Goal: Information Seeking & Learning: Check status

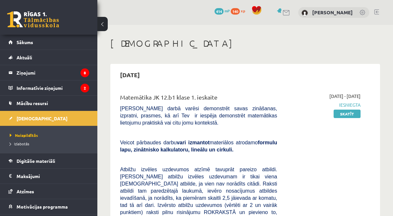
scroll to position [2647, 0]
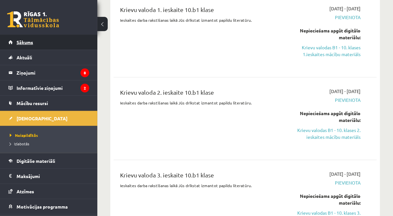
click at [20, 43] on span "Sākums" at bounding box center [25, 42] width 17 height 6
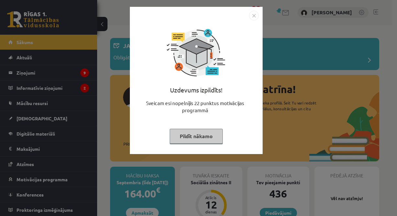
click at [205, 138] on button "Pildīt nākamo" at bounding box center [196, 136] width 53 height 15
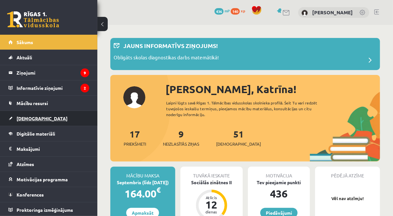
click at [23, 120] on span "[DEMOGRAPHIC_DATA]" at bounding box center [42, 118] width 51 height 6
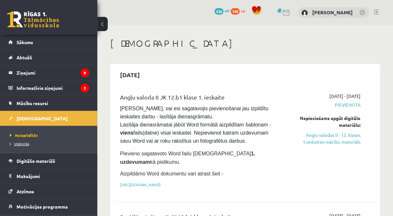
click at [24, 144] on span "Izlabotās" at bounding box center [19, 143] width 19 height 5
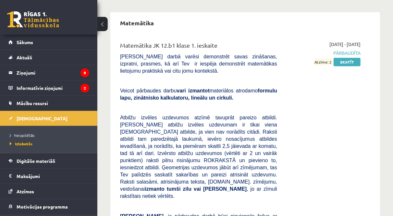
scroll to position [709, 0]
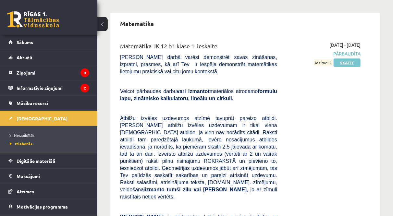
click at [353, 58] on link "Skatīt" at bounding box center [346, 62] width 27 height 8
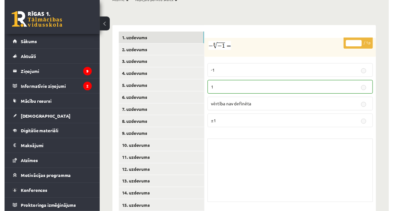
scroll to position [284, 0]
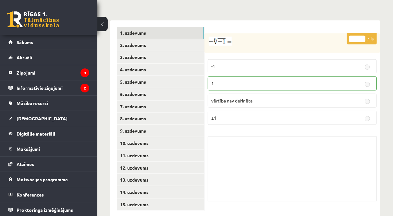
click at [256, 80] on p "1" at bounding box center [292, 83] width 162 height 7
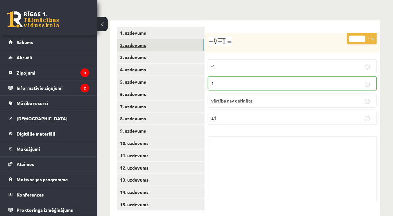
click at [141, 39] on link "2. uzdevums" at bounding box center [160, 45] width 87 height 12
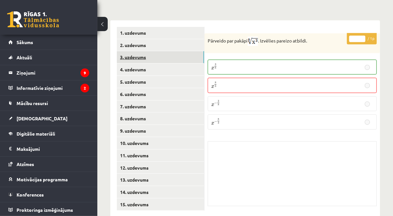
click at [140, 51] on link "3. uzdevums" at bounding box center [160, 57] width 87 height 12
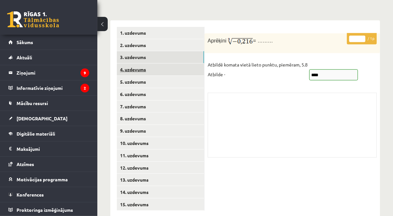
click at [142, 64] on link "4. uzdevums" at bounding box center [160, 70] width 87 height 12
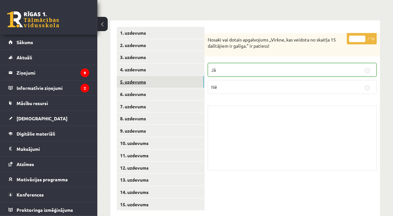
click at [142, 76] on link "5. uzdevums" at bounding box center [160, 82] width 87 height 12
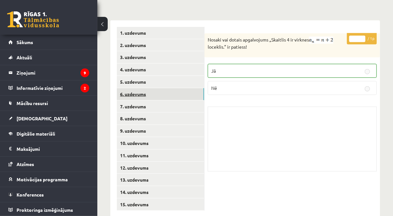
click at [144, 88] on link "6. uzdevums" at bounding box center [160, 94] width 87 height 12
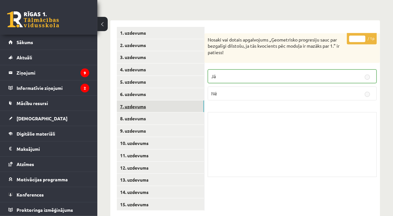
click at [142, 100] on link "7. uzdevums" at bounding box center [160, 106] width 87 height 12
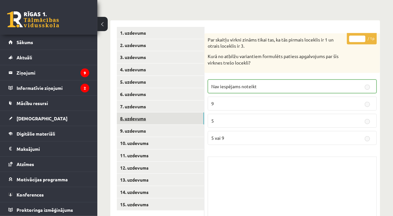
click at [144, 112] on link "8. uzdevums" at bounding box center [160, 118] width 87 height 12
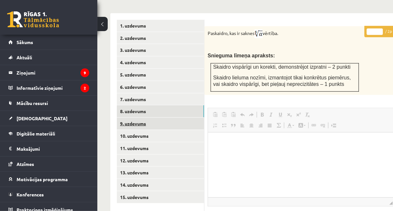
scroll to position [0, 0]
click at [145, 118] on link "9. uzdevums" at bounding box center [160, 124] width 87 height 12
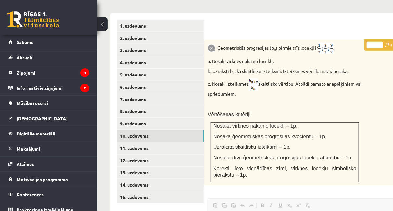
click at [147, 130] on link "10. uzdevums" at bounding box center [160, 136] width 87 height 12
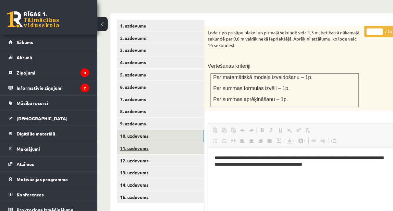
click at [146, 142] on link "11. uzdevums" at bounding box center [160, 148] width 87 height 12
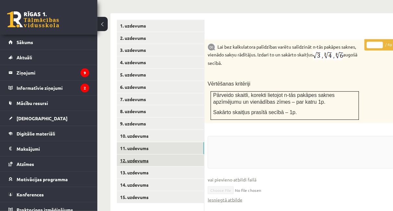
click at [146, 155] on link "12. uzdevums" at bounding box center [160, 161] width 87 height 12
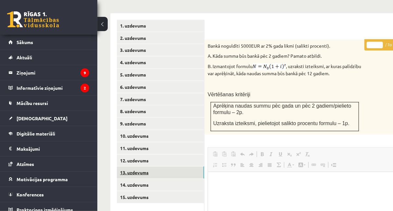
click at [146, 167] on link "13. uzdevums" at bounding box center [160, 173] width 87 height 12
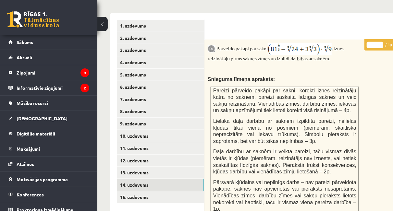
click at [147, 179] on link "14. uzdevums" at bounding box center [160, 185] width 87 height 12
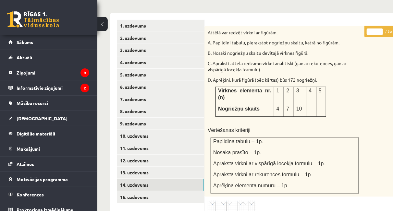
click at [147, 179] on link "14. uzdevums" at bounding box center [160, 185] width 87 height 12
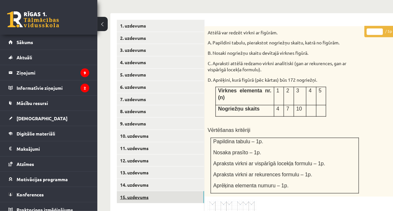
click at [146, 191] on link "15. uzdevums" at bounding box center [160, 197] width 87 height 12
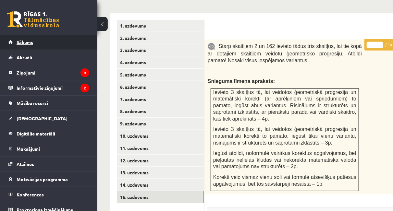
click at [20, 37] on link "Sākums" at bounding box center [48, 42] width 81 height 15
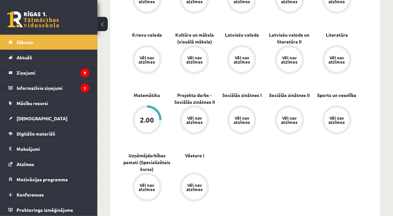
scroll to position [286, 0]
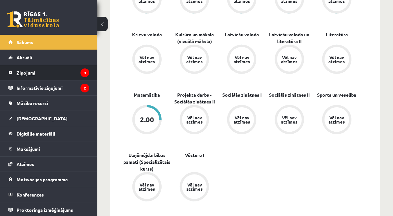
click at [48, 73] on legend "Ziņojumi 9" at bounding box center [53, 72] width 73 height 15
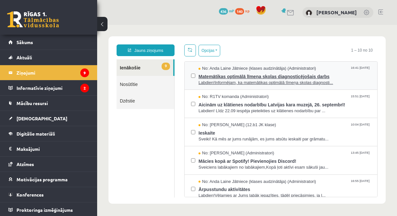
click at [228, 80] on span "Labdien!Informējam, ka matemātikas optimālā līmeņa skolas diagnosti..." at bounding box center [285, 83] width 172 height 6
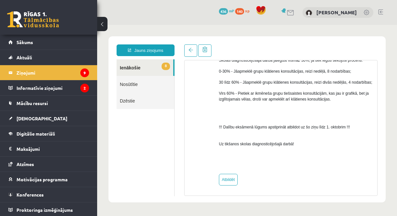
scroll to position [429, 0]
click at [125, 70] on link "8 Ienākošie" at bounding box center [145, 67] width 57 height 17
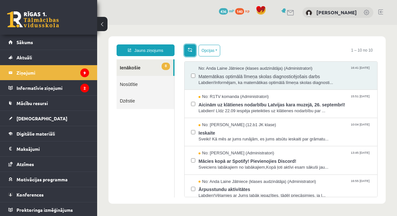
scroll to position [0, 0]
drag, startPoint x: 195, startPoint y: 48, endPoint x: 191, endPoint y: 51, distance: 4.5
click at [191, 51] on span at bounding box center [190, 49] width 5 height 5
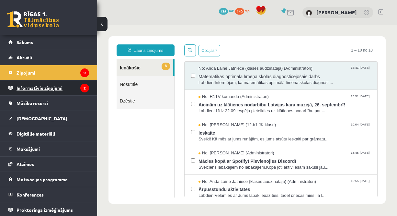
click at [28, 93] on legend "Informatīvie ziņojumi 2" at bounding box center [53, 87] width 73 height 15
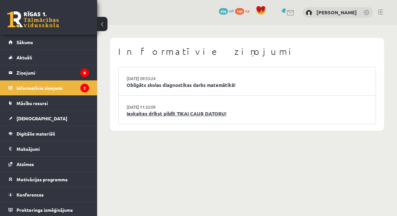
click at [164, 116] on link "Ieskaites drīkst pildīt TIKAI CAUR DATORU!" at bounding box center [247, 113] width 241 height 7
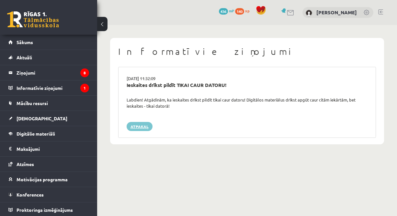
click at [140, 127] on link "Atpakaļ" at bounding box center [140, 126] width 26 height 9
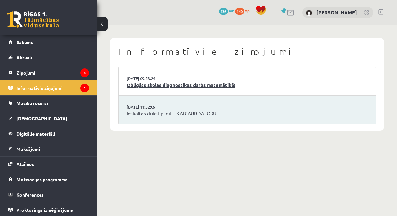
click at [161, 86] on link "Obligāts skolas diagnostikas darbs matemātikā!" at bounding box center [247, 84] width 241 height 7
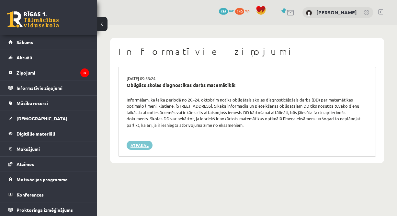
click at [141, 144] on link "Atpakaļ" at bounding box center [140, 145] width 26 height 9
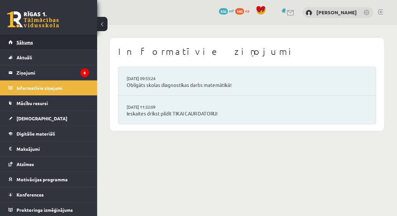
click at [21, 43] on span "Sākums" at bounding box center [25, 42] width 17 height 6
